Goal: Task Accomplishment & Management: Use online tool/utility

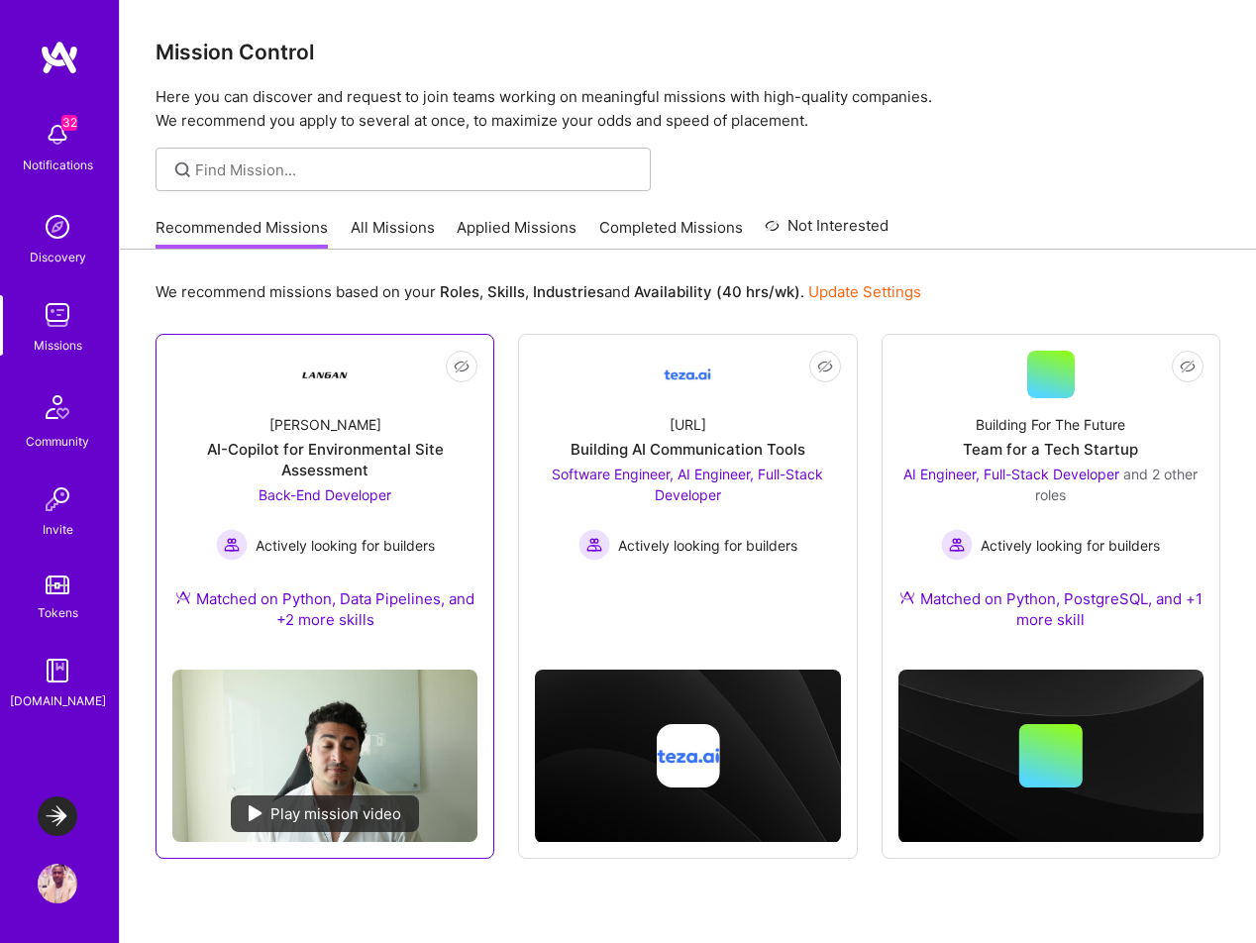
scroll to position [61, 0]
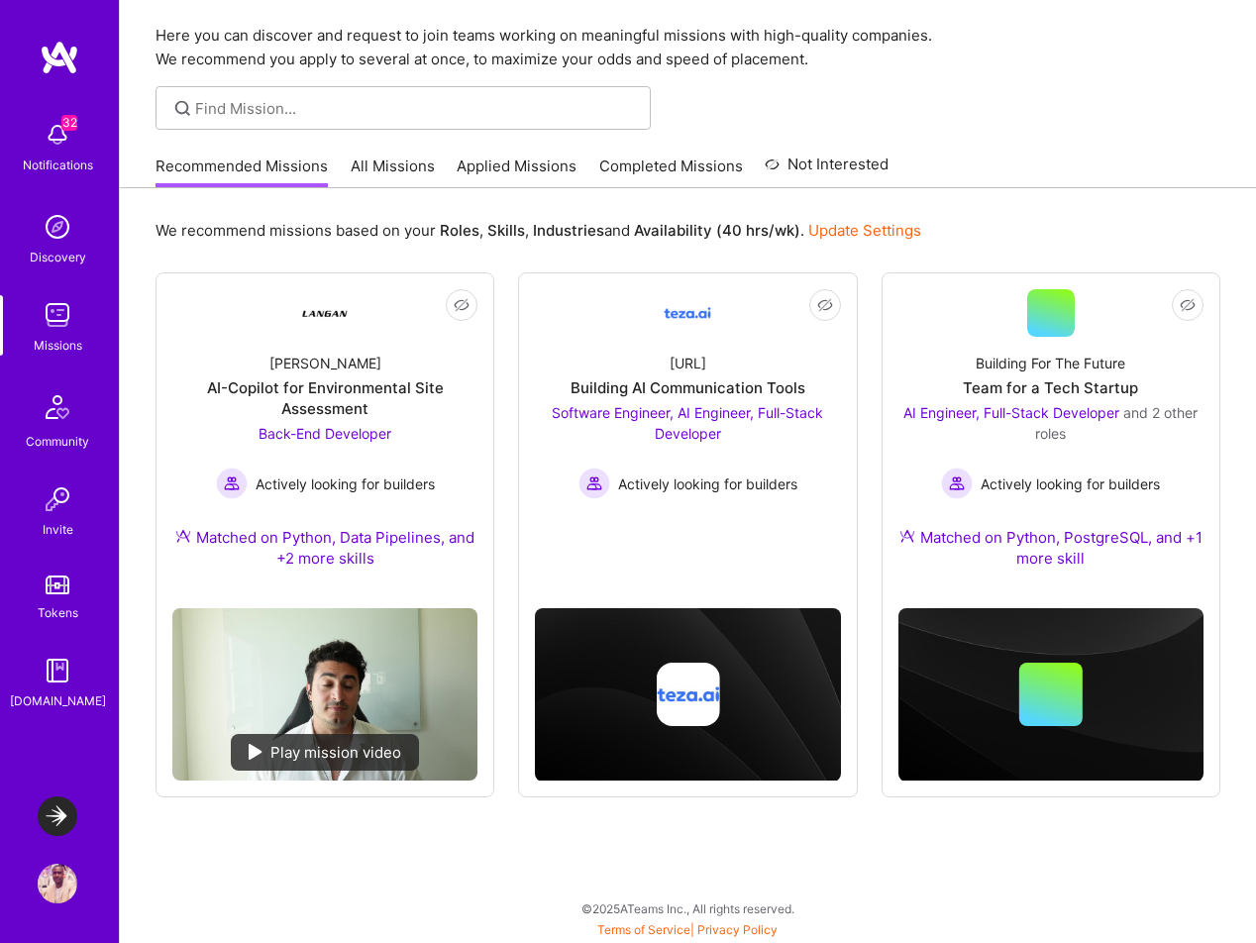
click at [62, 810] on img at bounding box center [58, 817] width 40 height 40
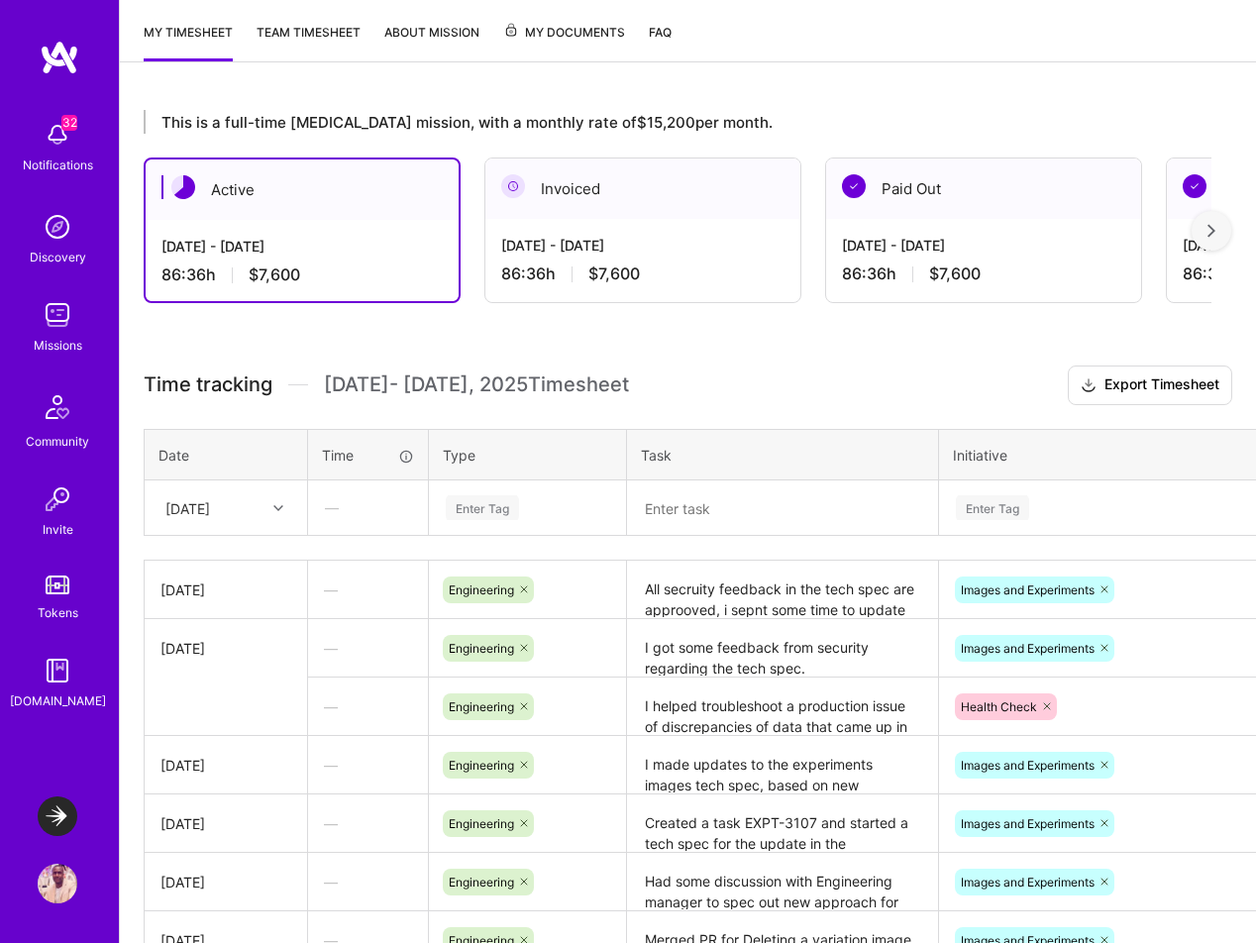
scroll to position [354, 0]
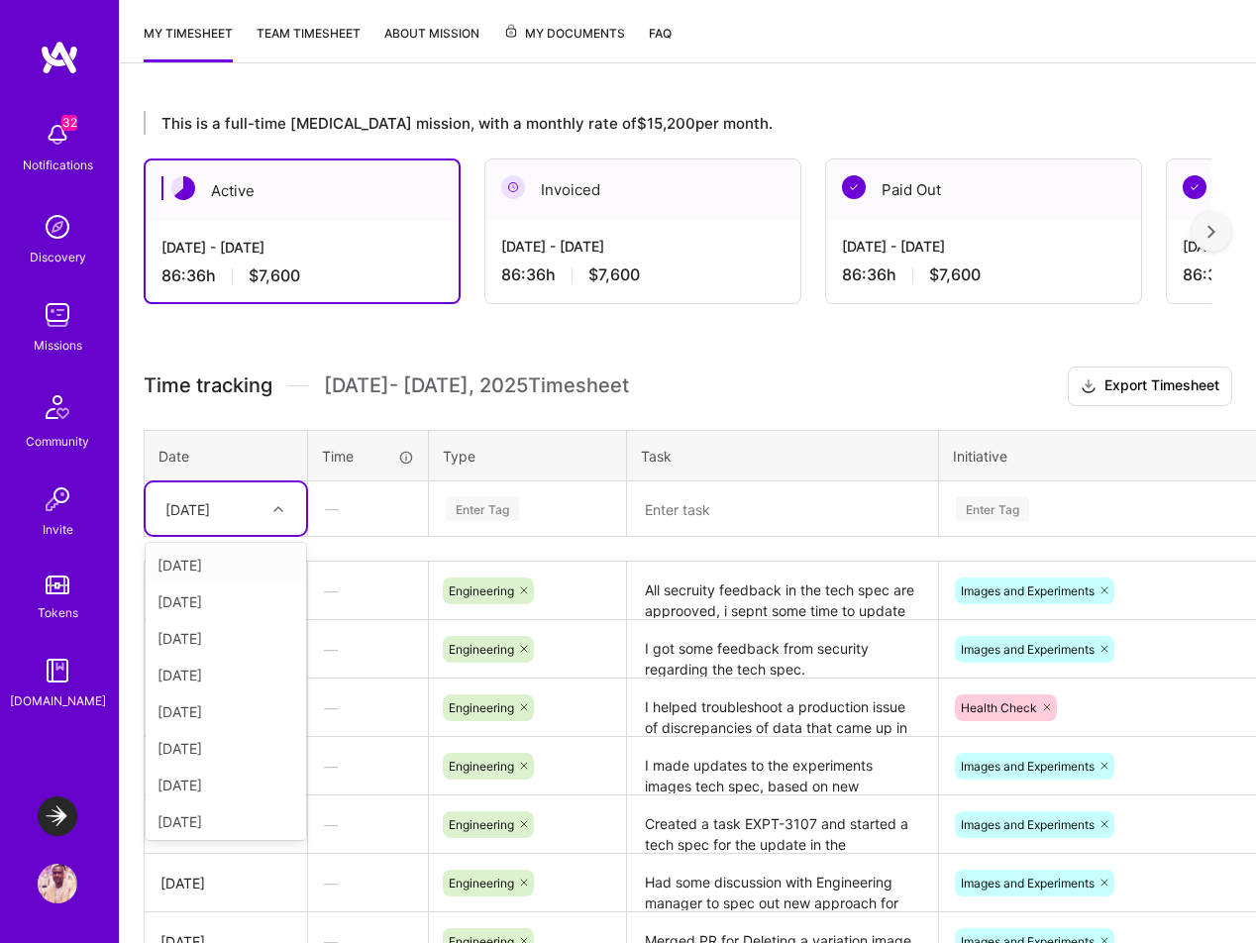
click at [257, 513] on div "[DATE]" at bounding box center [211, 508] width 110 height 33
click at [234, 674] on div "[DATE]" at bounding box center [226, 675] width 160 height 37
click at [247, 522] on div "[DATE]" at bounding box center [211, 508] width 110 height 33
click at [230, 781] on div "[DATE]" at bounding box center [226, 781] width 160 height 37
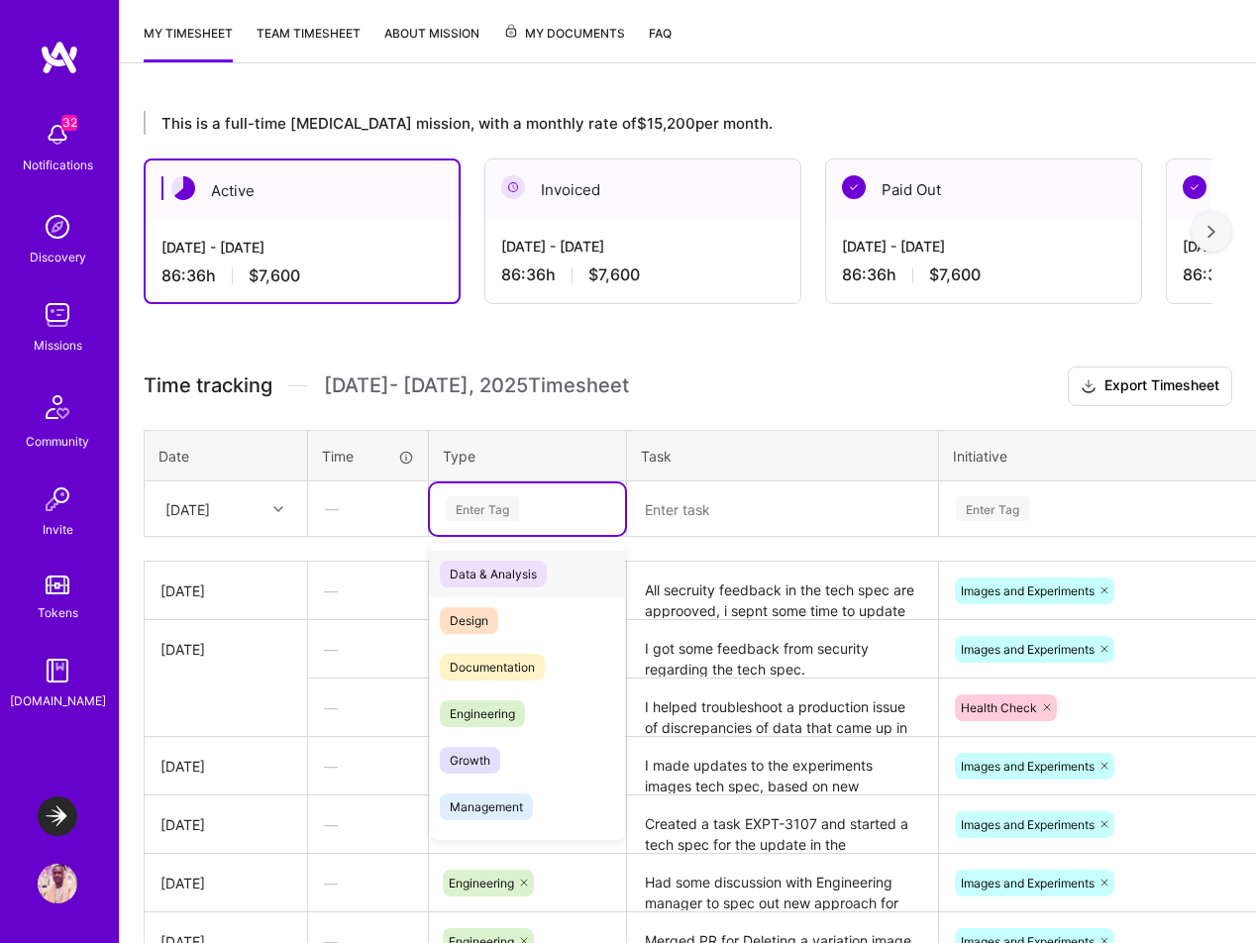
click at [528, 506] on div "Enter Tag" at bounding box center [527, 508] width 167 height 25
click at [500, 713] on span "Engineering" at bounding box center [482, 713] width 85 height 27
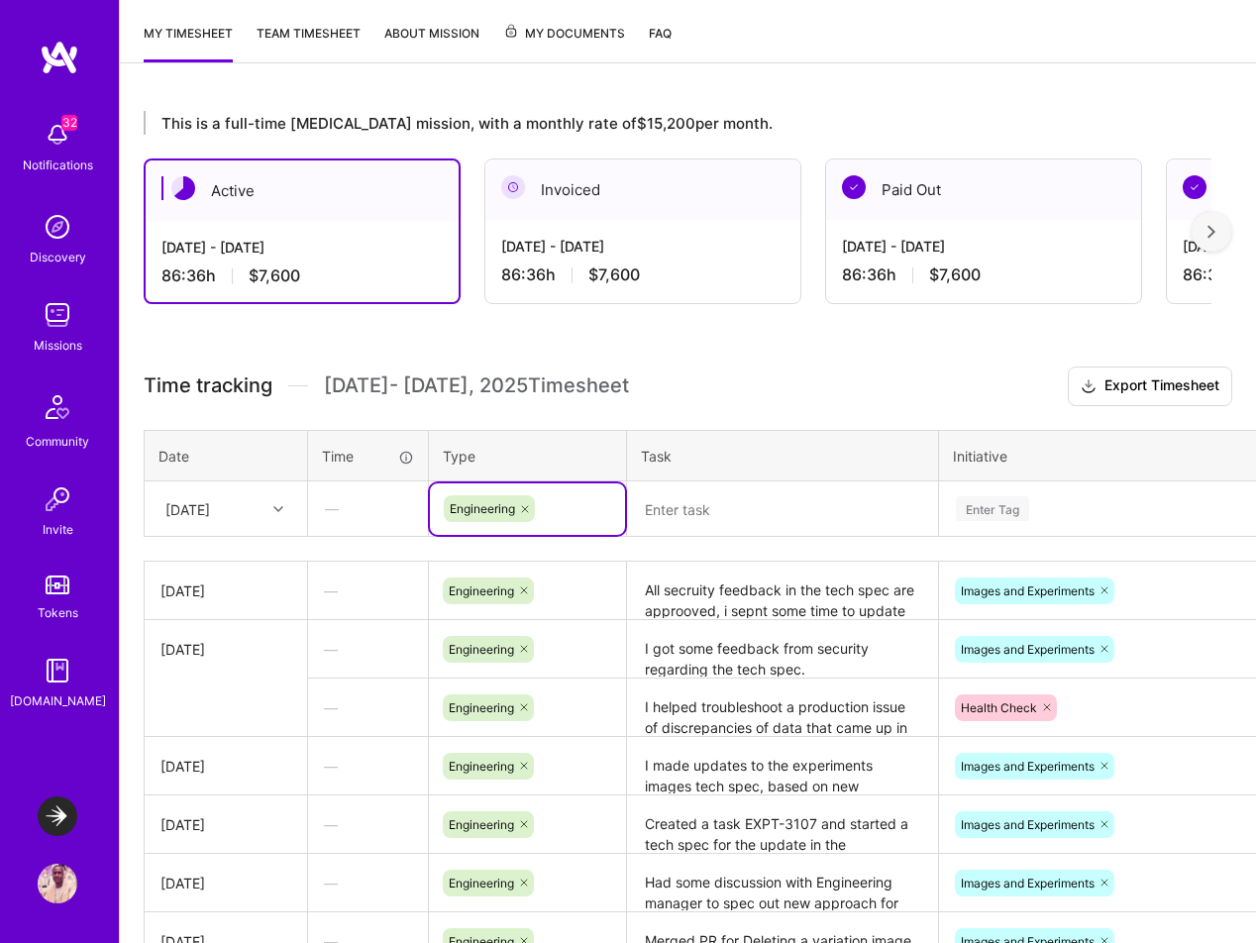
click at [710, 517] on textarea at bounding box center [782, 509] width 307 height 52
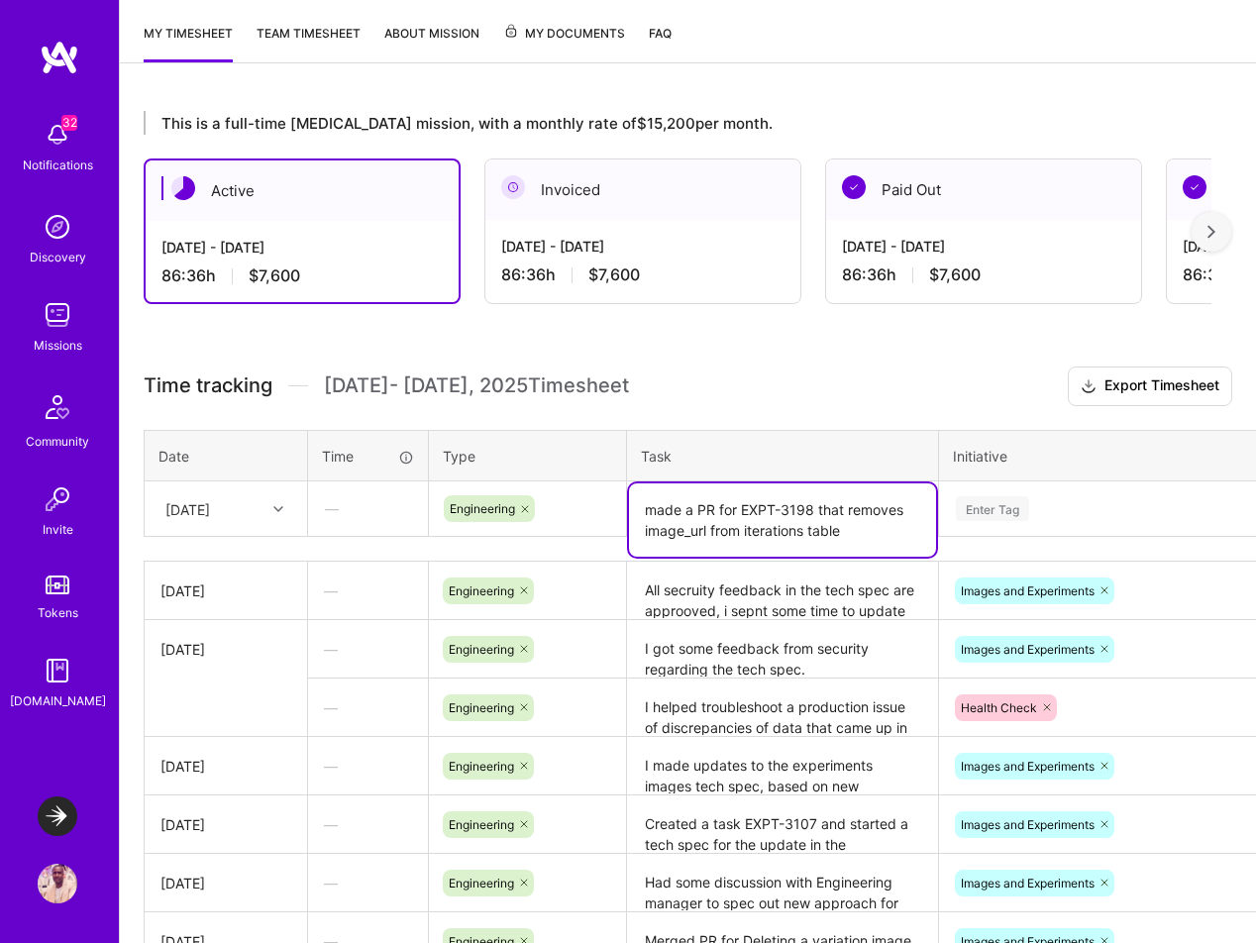
type textarea "made a PR for EXPT-3198 that removes image_url from iterations table"
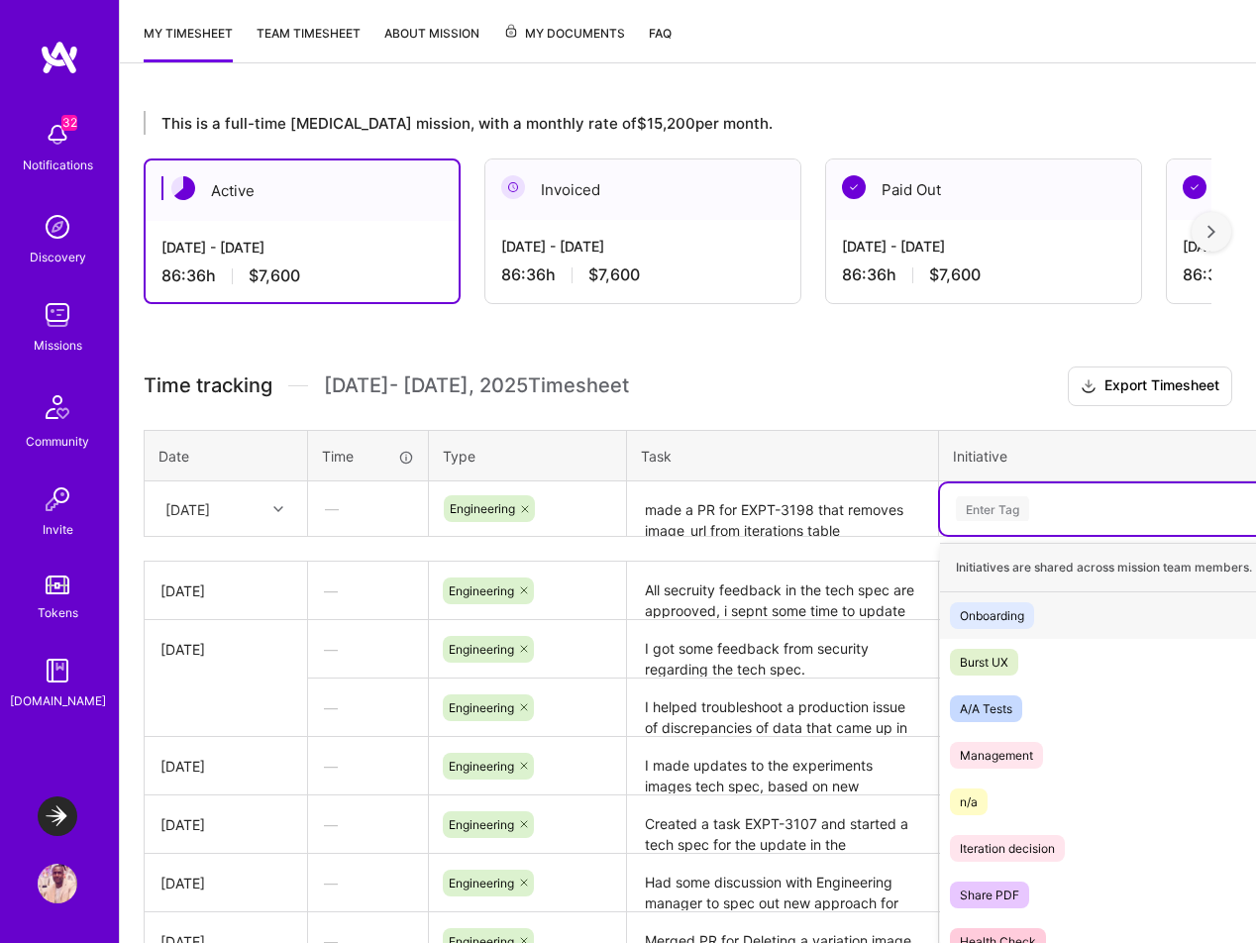
scroll to position [368, 0]
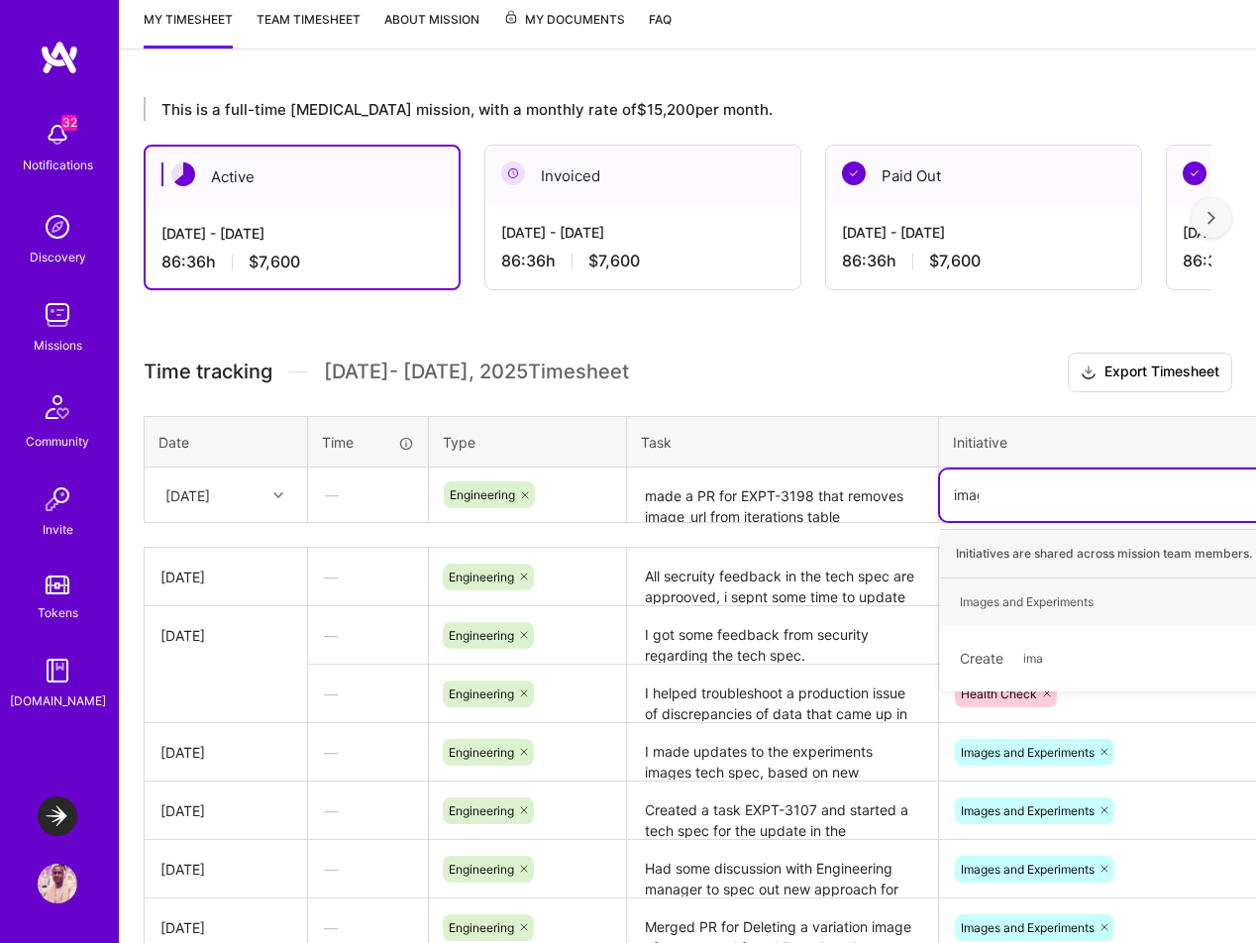
type input "image"
click at [1123, 593] on div "Images and Experiments Hide" at bounding box center [1121, 602] width 363 height 47
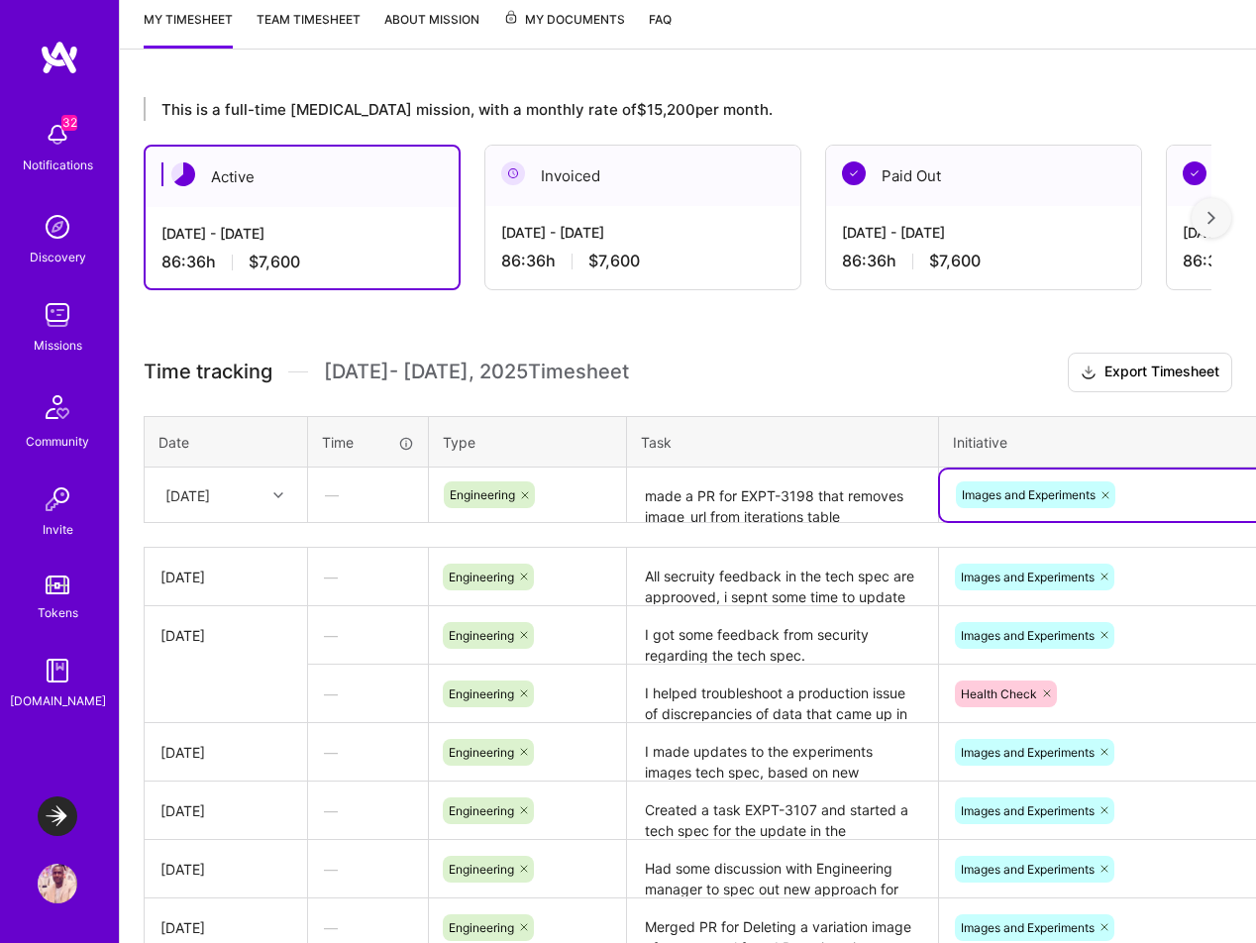
click at [853, 507] on textarea "made a PR for EXPT-3198 that removes image_url from iterations table" at bounding box center [782, 496] width 307 height 53
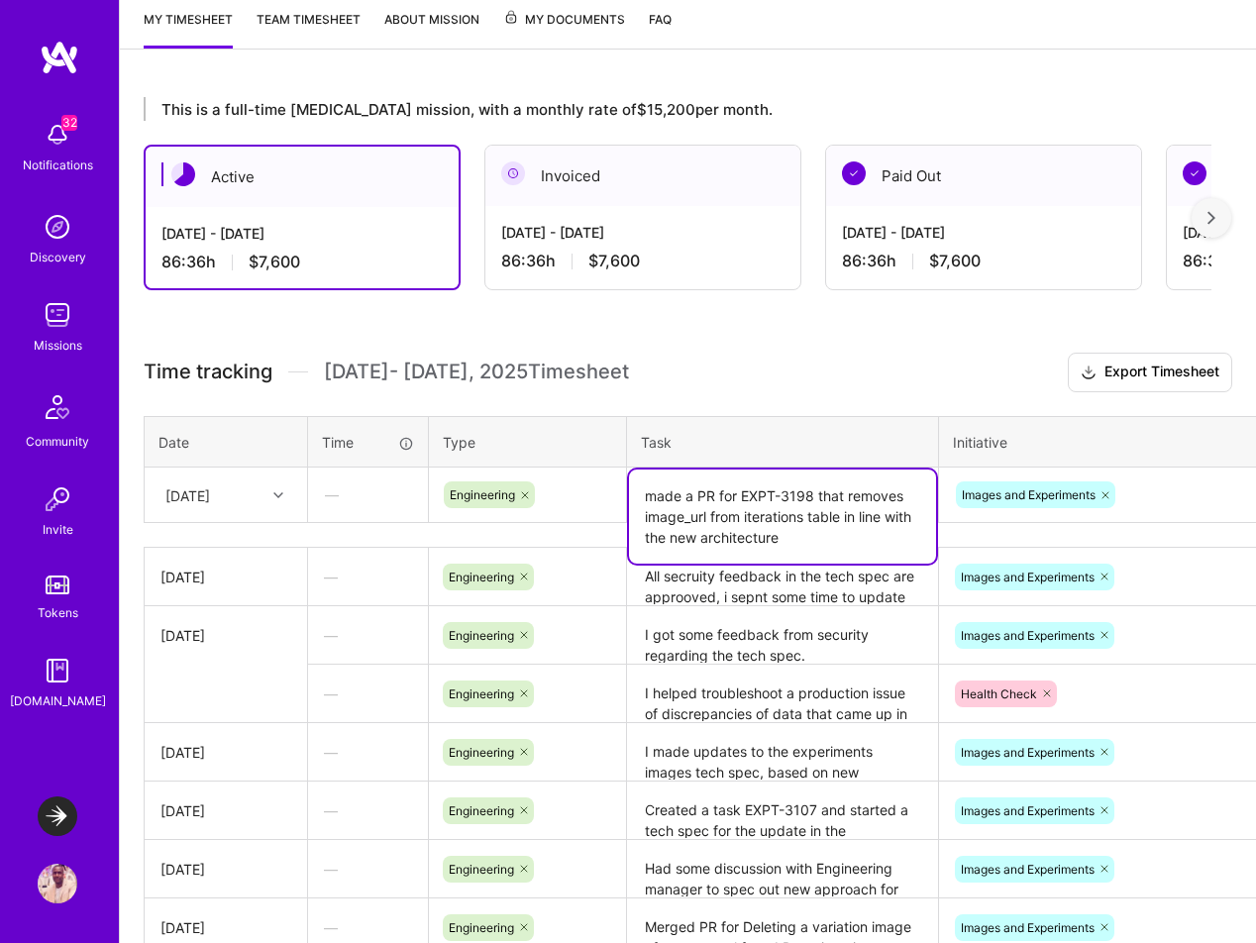
scroll to position [368, 115]
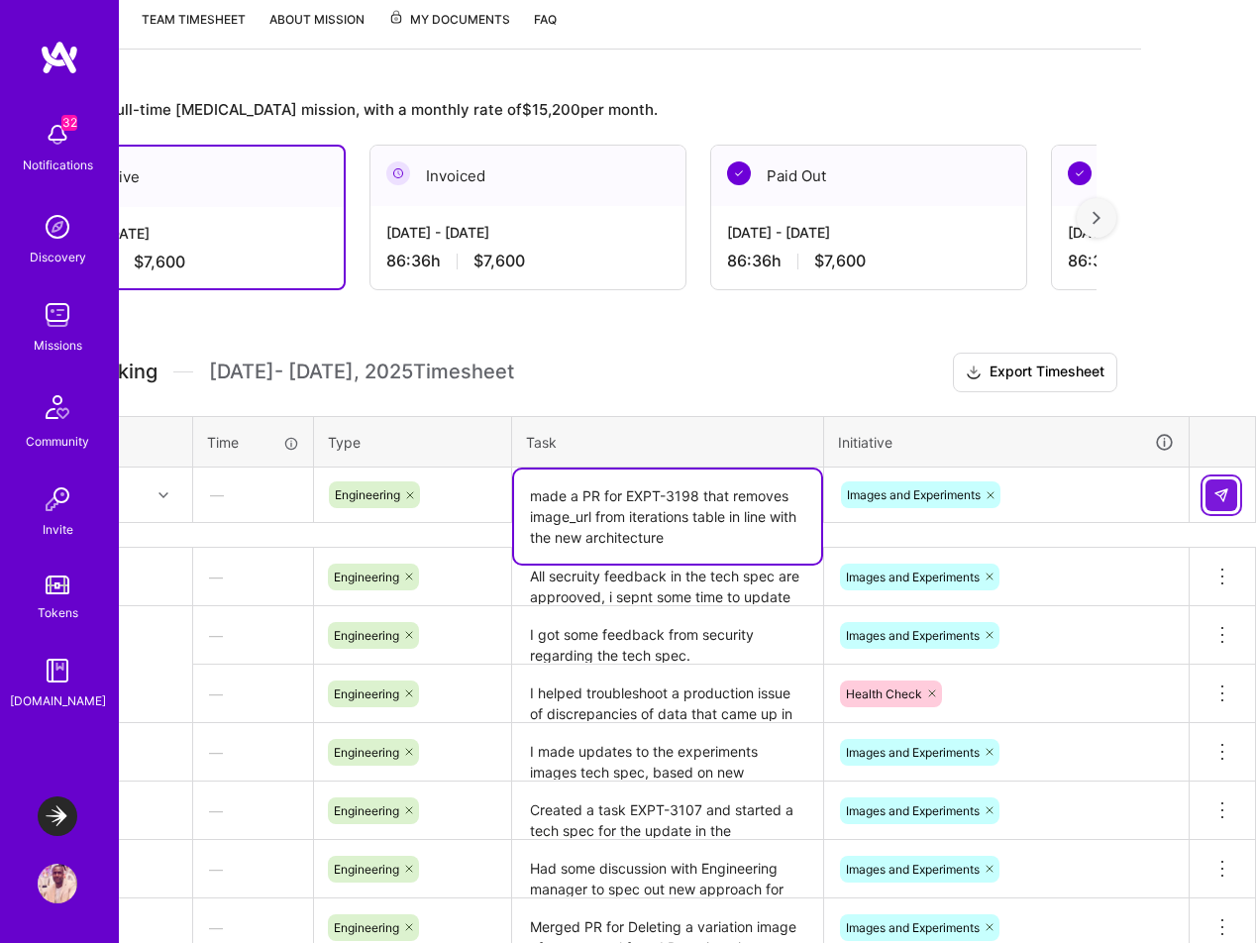
type textarea "made a PR for EXPT-3198 that removes image_url from iterations table in line wi…"
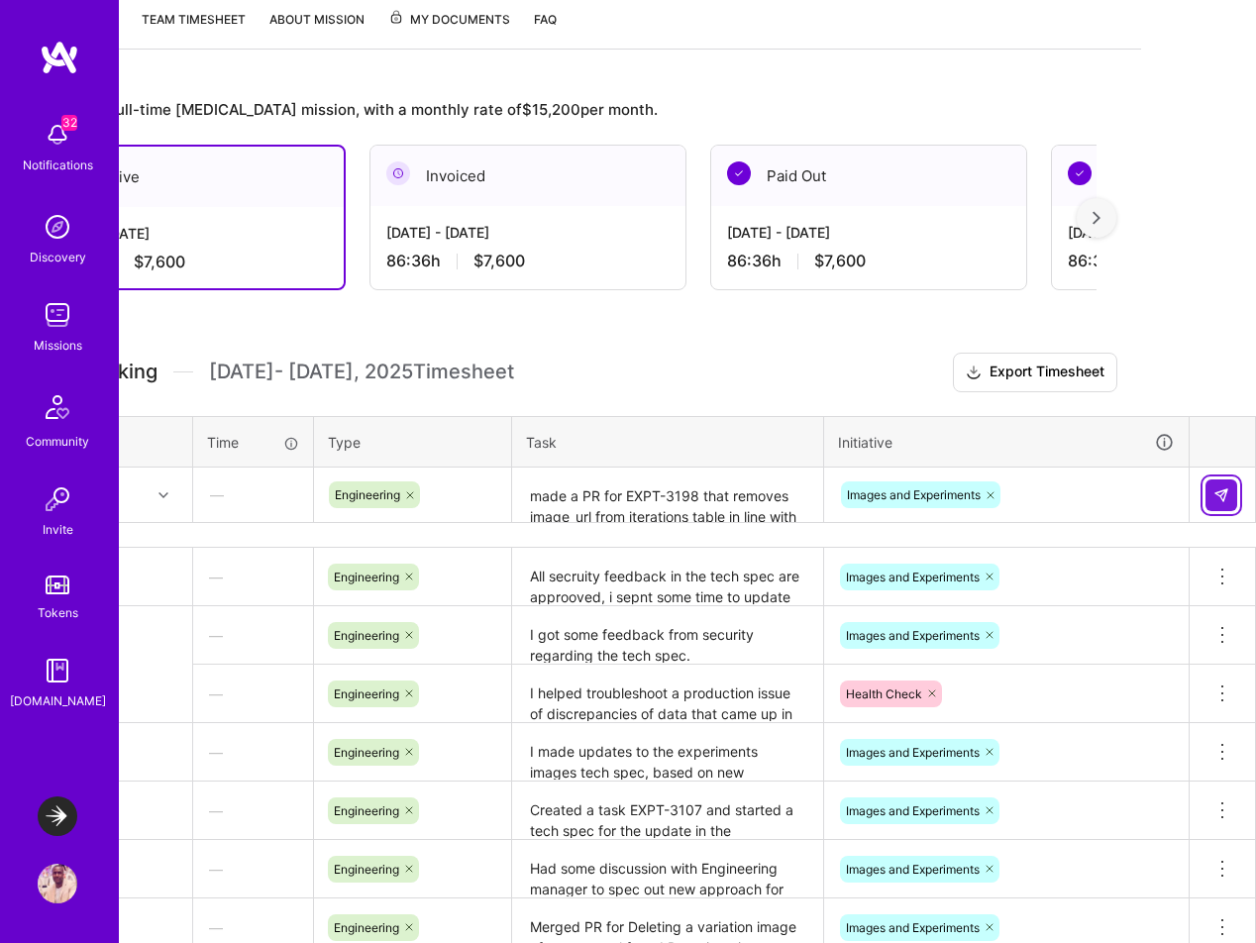
click at [1221, 498] on img at bounding box center [1222, 495] width 16 height 16
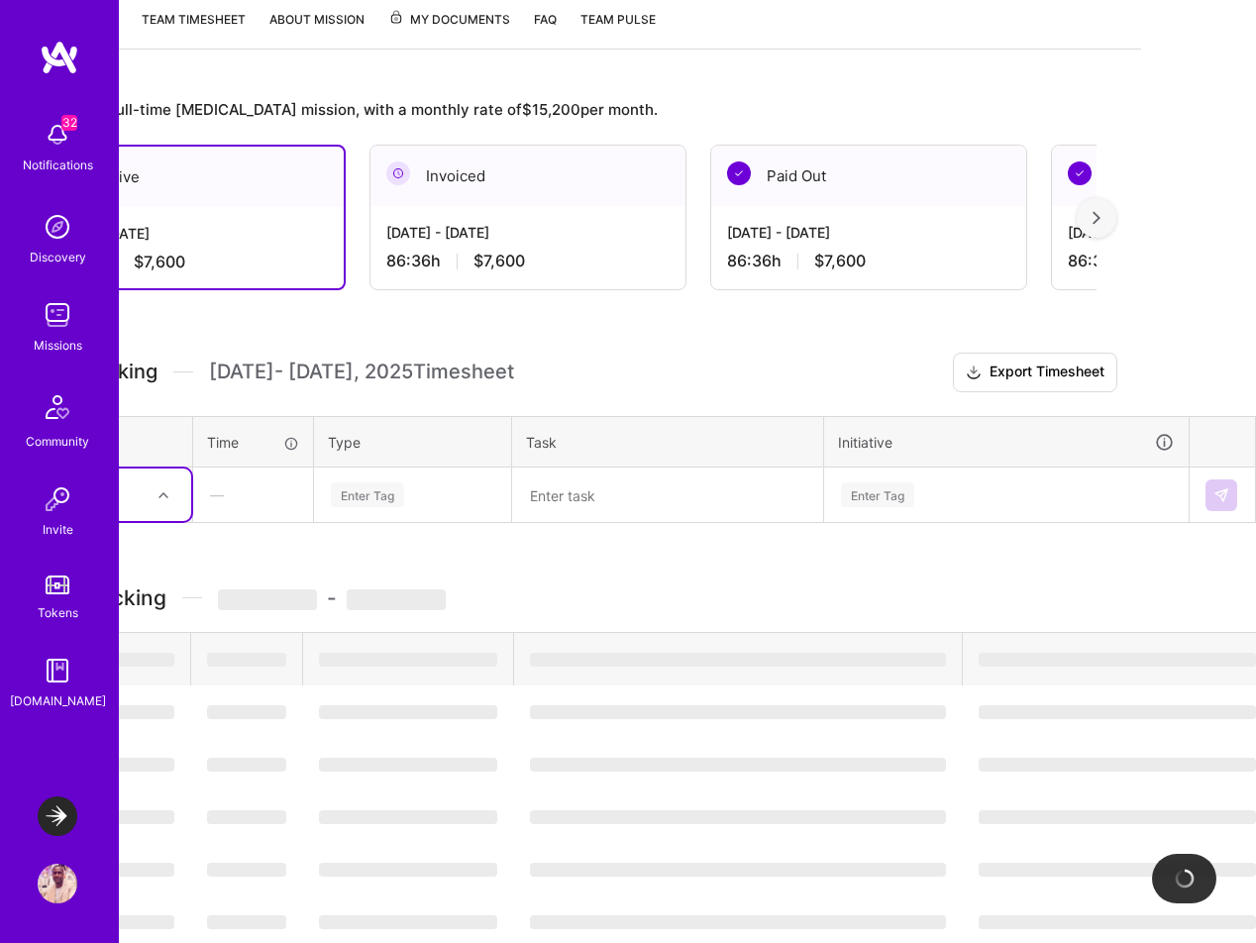
scroll to position [368, 0]
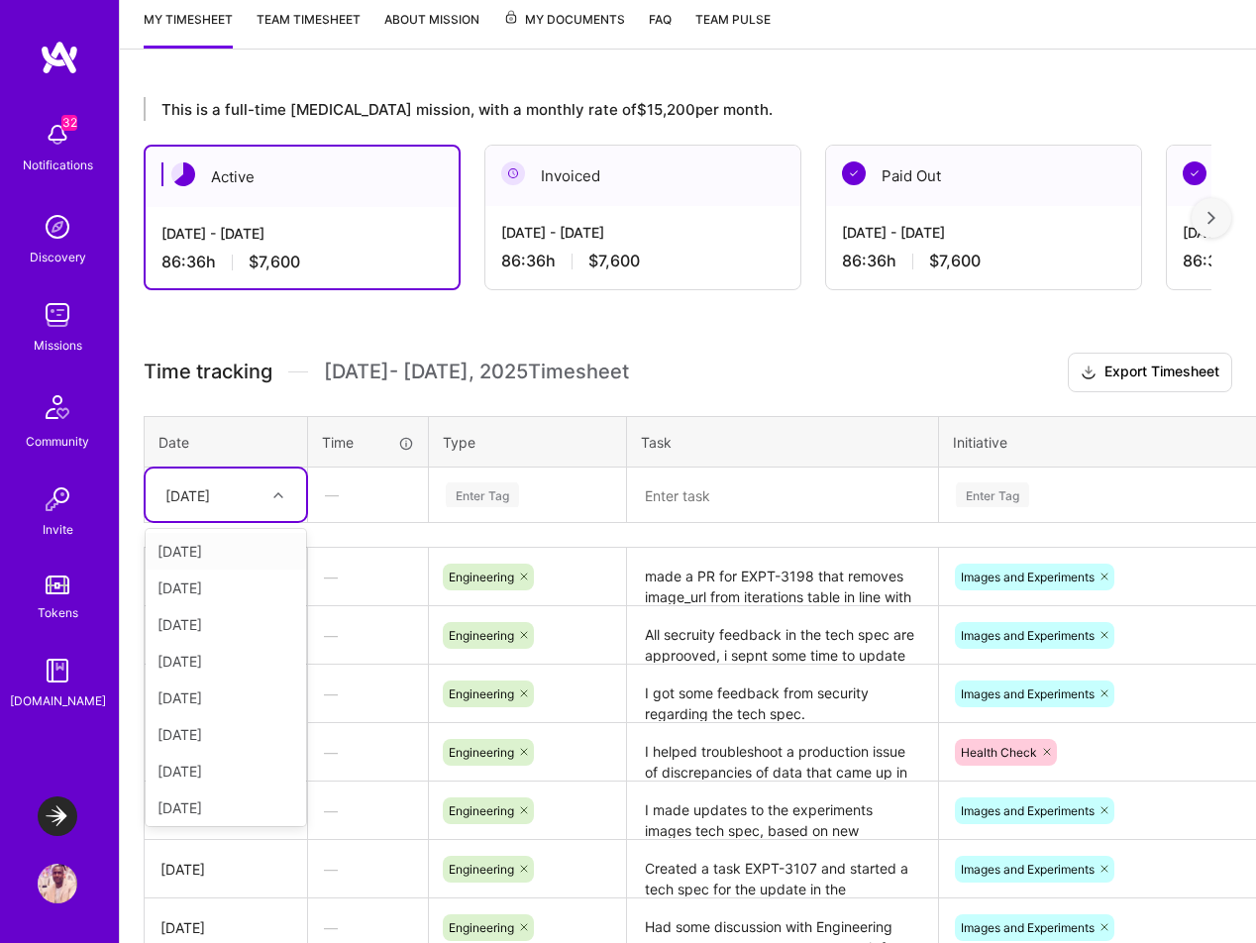
click at [256, 499] on div "[DATE]" at bounding box center [211, 495] width 110 height 33
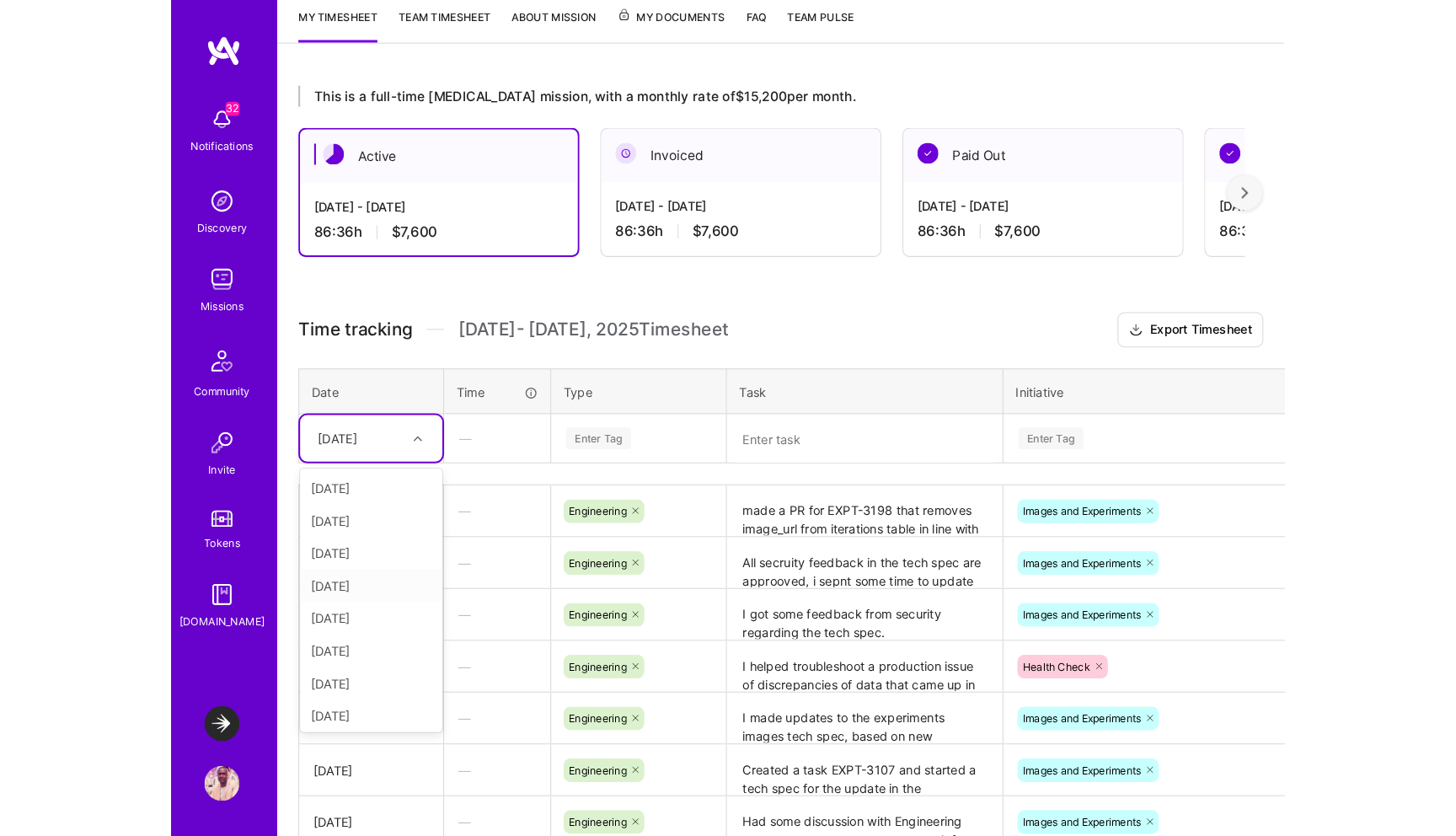
scroll to position [97, 0]
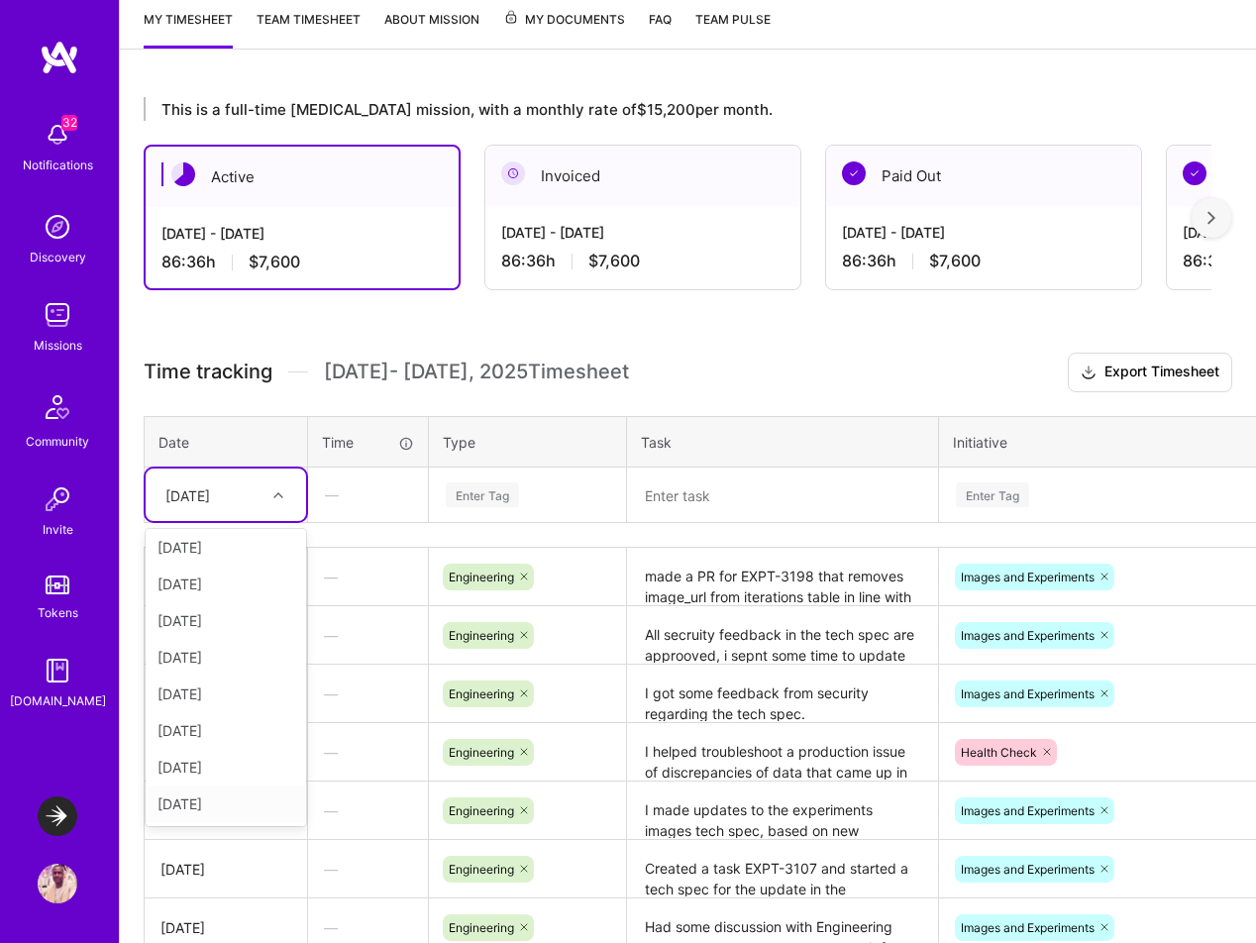
click at [225, 813] on div "[DATE]" at bounding box center [226, 804] width 160 height 37
click at [659, 496] on textarea at bounding box center [782, 496] width 307 height 53
